Goal: Communication & Community: Answer question/provide support

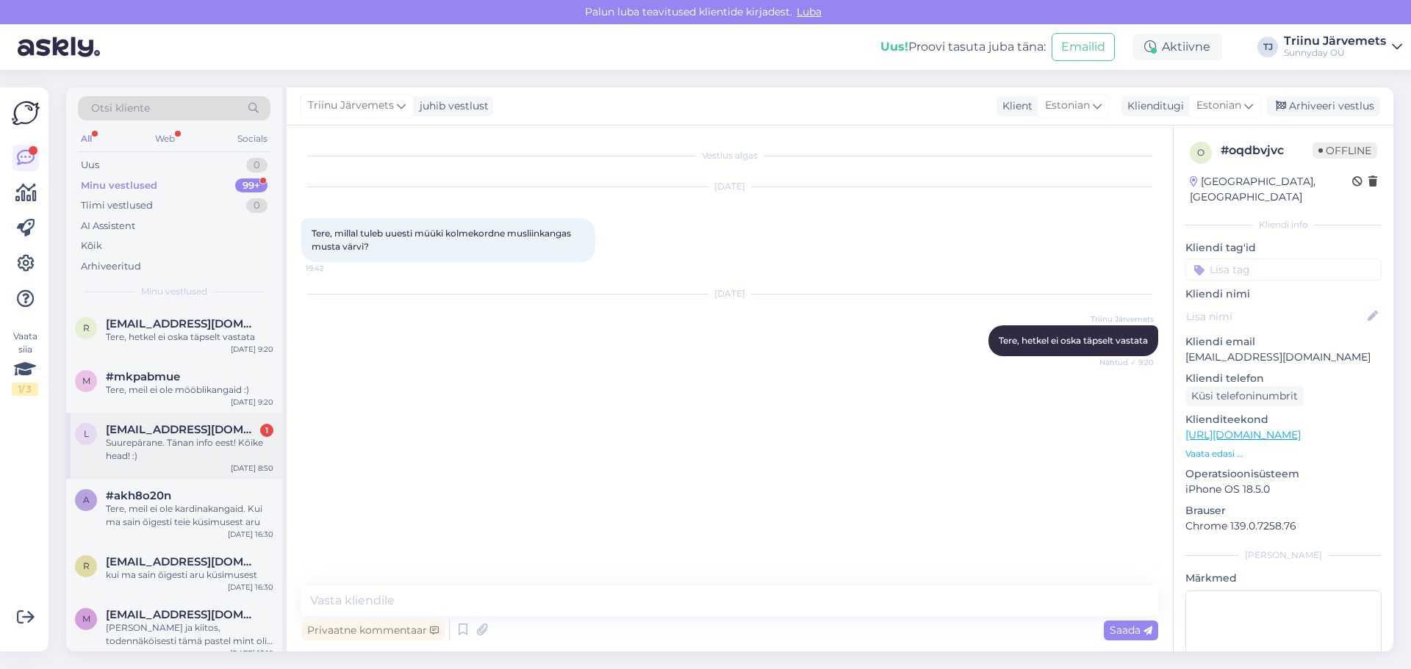
click at [177, 435] on span "[EMAIL_ADDRESS][DOMAIN_NAME]" at bounding box center [182, 429] width 153 height 13
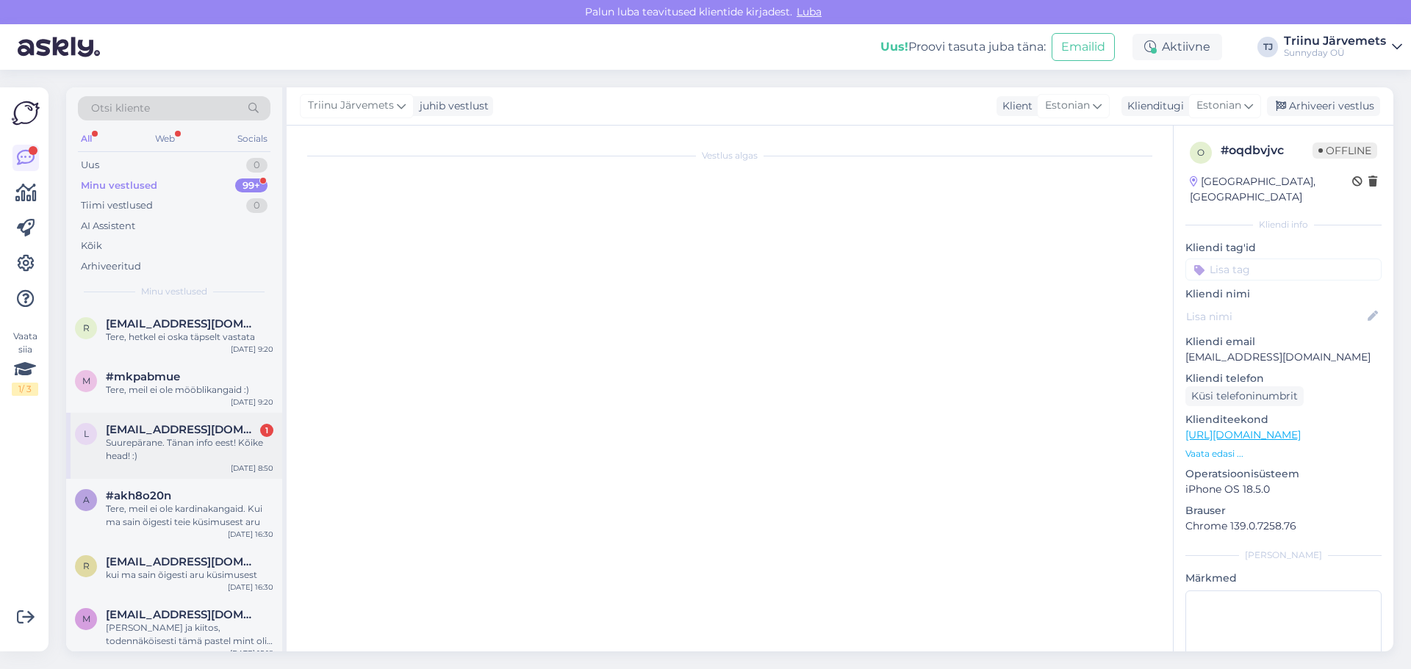
scroll to position [35, 0]
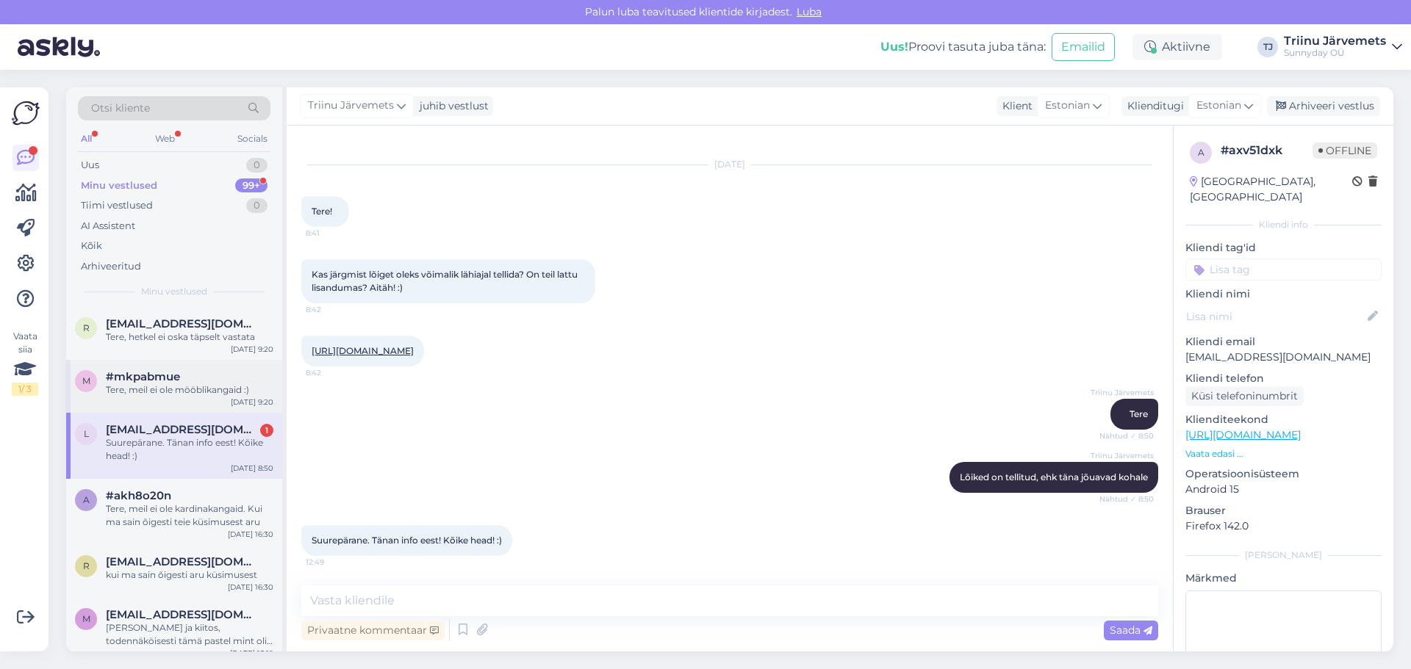
click at [188, 386] on div "Tere, meil ei ole mööblikangaid :)" at bounding box center [190, 390] width 168 height 13
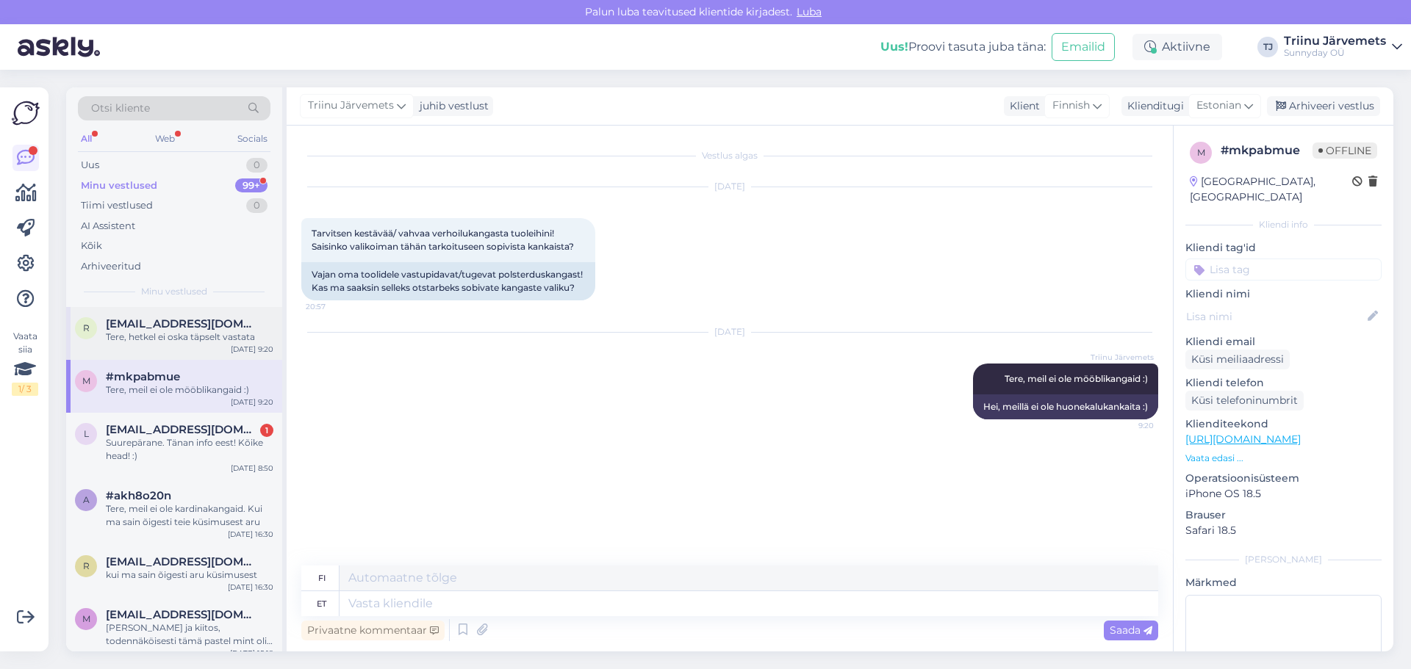
click at [191, 343] on div "Tere, hetkel ei oska täpselt vastata" at bounding box center [190, 337] width 168 height 13
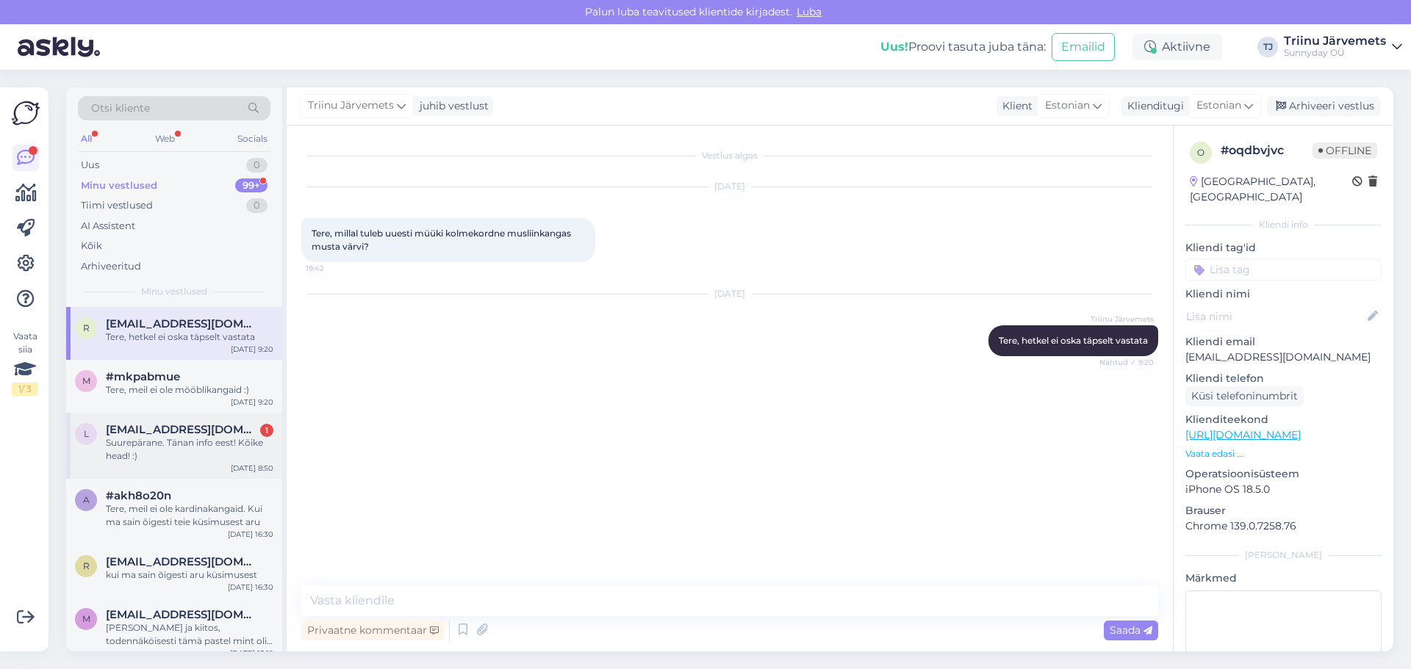
click at [126, 436] on div "[EMAIL_ADDRESS][DOMAIN_NAME] 1 Suurepärane. Tänan info eest! Kõike head! :)" at bounding box center [190, 443] width 168 height 40
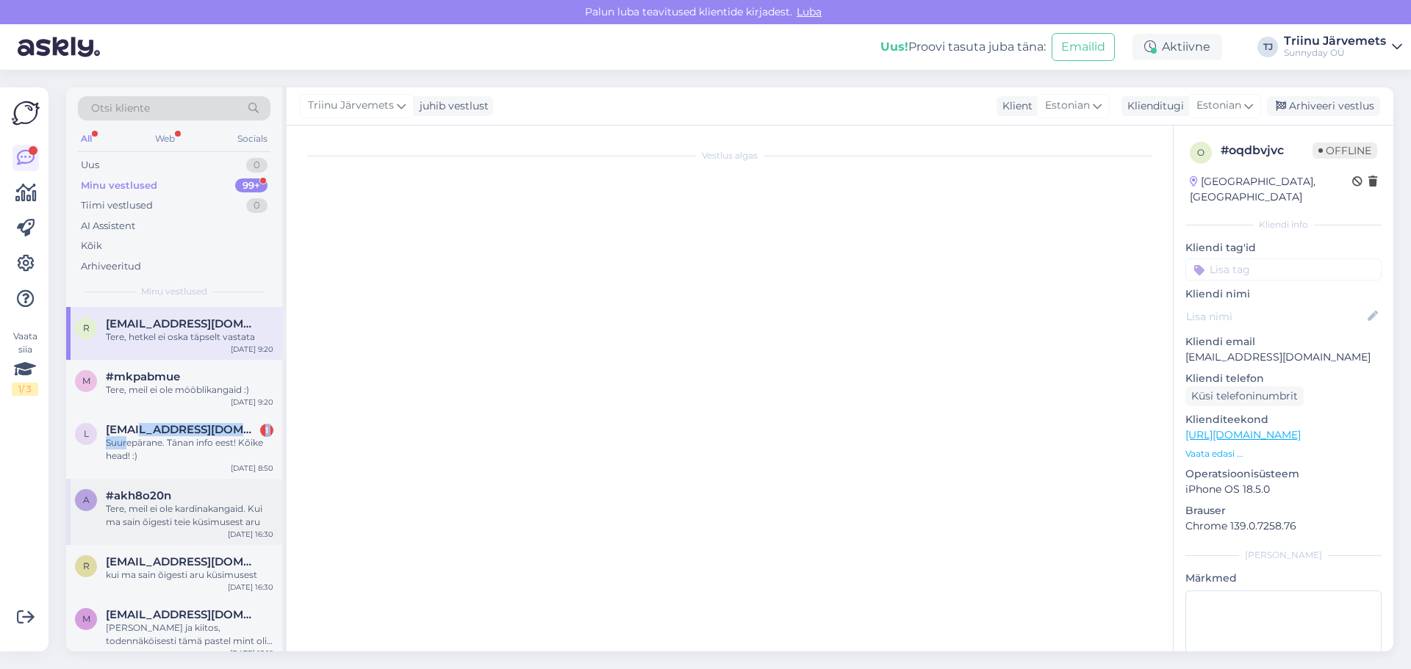
scroll to position [35, 0]
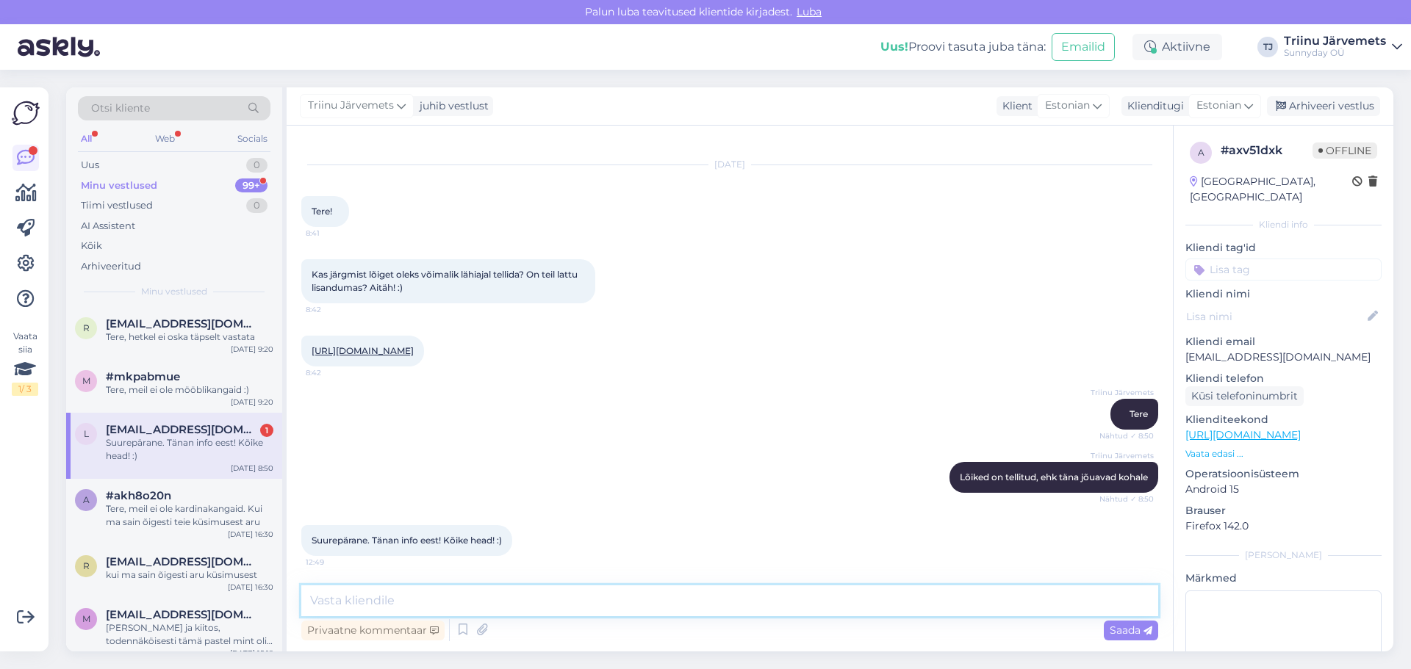
click at [406, 607] on textarea at bounding box center [729, 601] width 857 height 31
click at [154, 498] on span "#akh8o20n" at bounding box center [138, 495] width 65 height 13
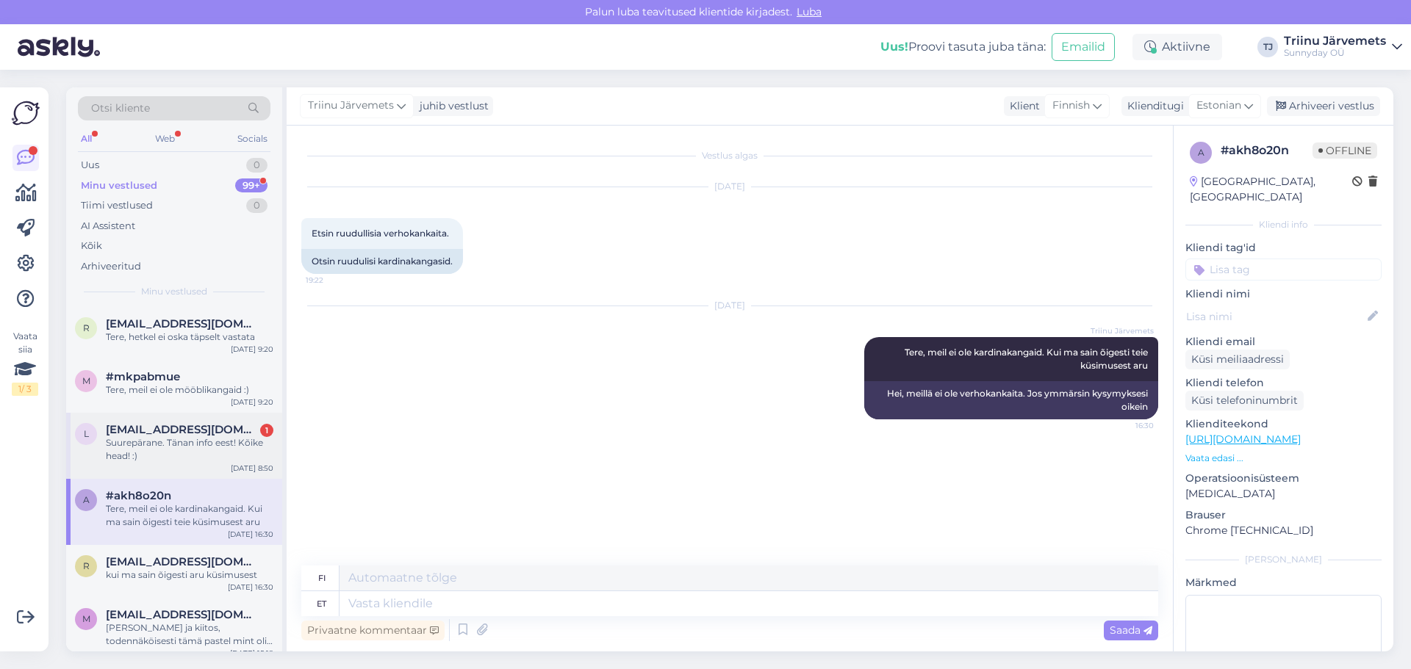
drag, startPoint x: 164, startPoint y: 442, endPoint x: 161, endPoint y: 303, distance: 138.9
click at [164, 442] on div "Suurepärane. Tänan info eest! Kõike head! :)" at bounding box center [190, 449] width 168 height 26
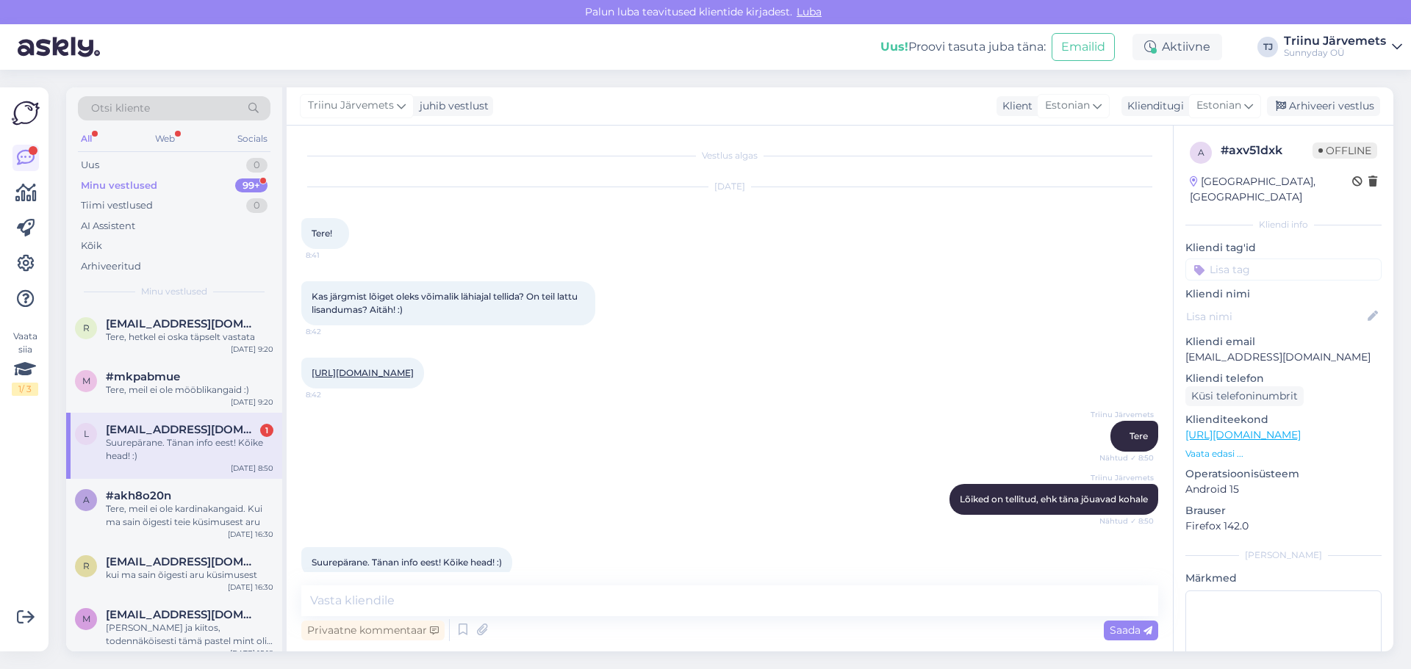
scroll to position [35, 0]
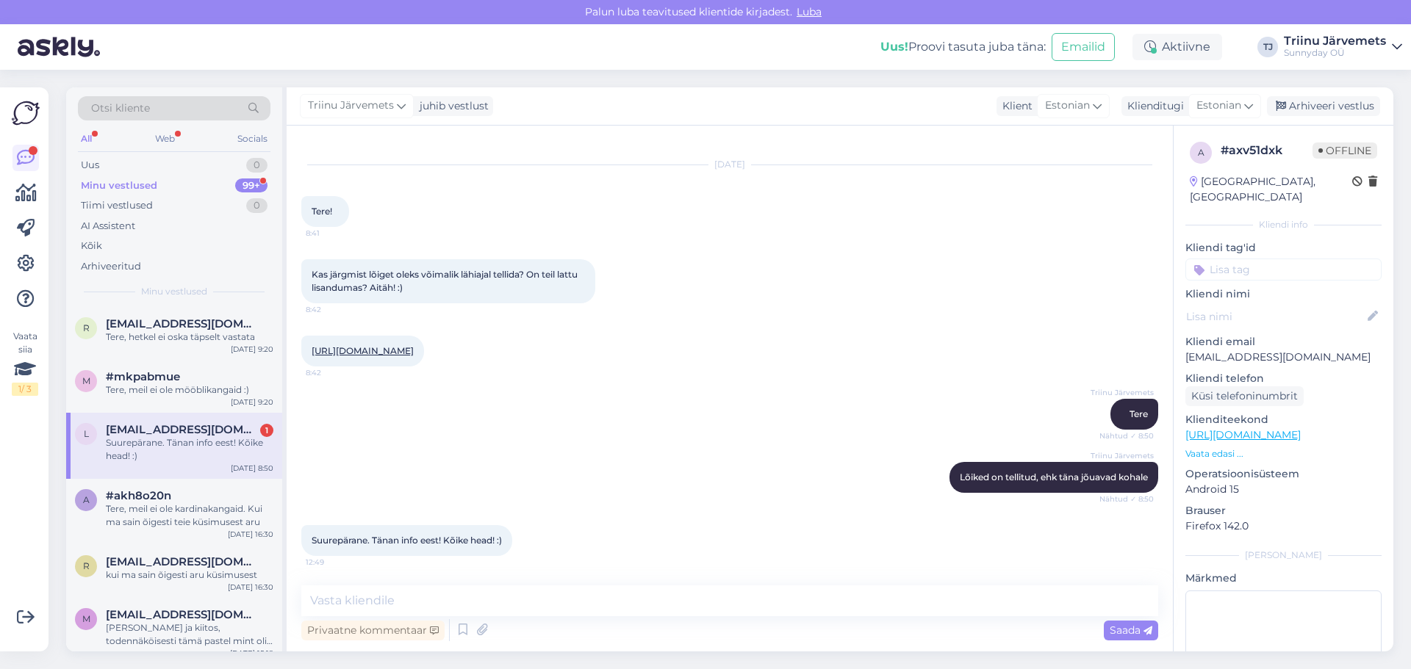
click at [85, 134] on div "All" at bounding box center [86, 138] width 17 height 19
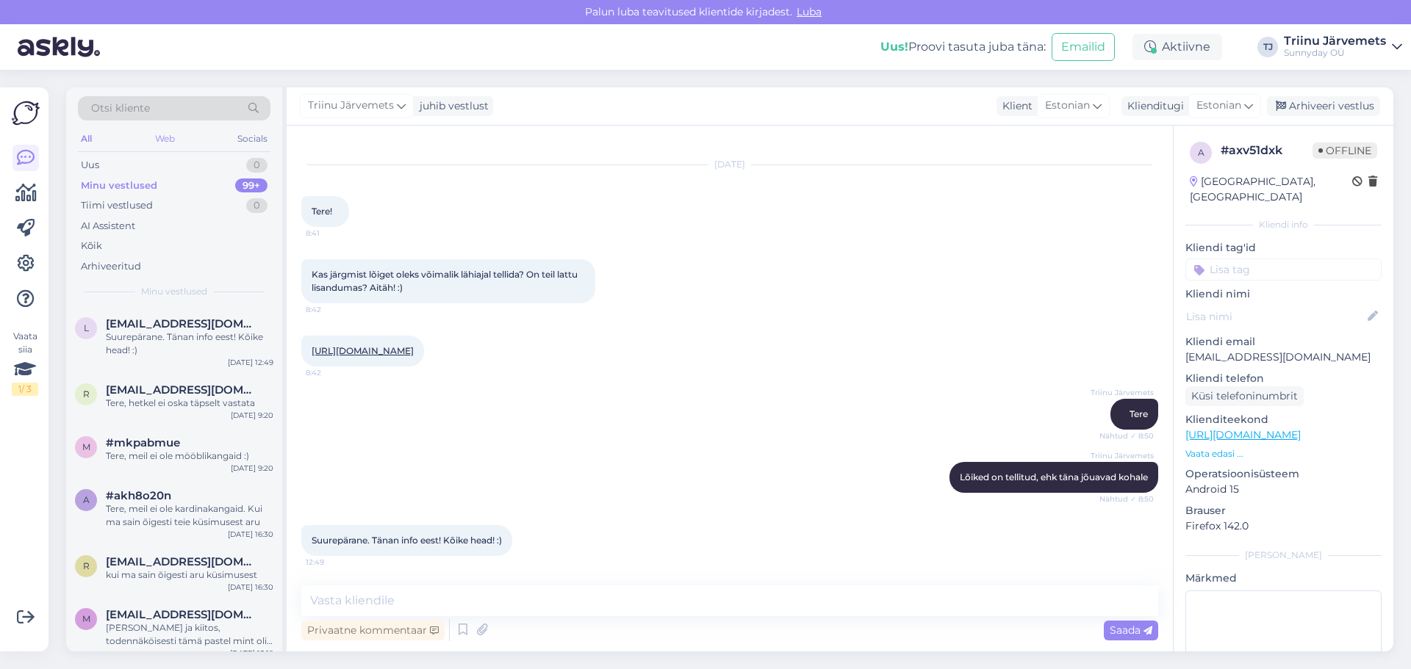
click at [170, 134] on div "Web" at bounding box center [165, 138] width 26 height 19
